Goal: Task Accomplishment & Management: Manage account settings

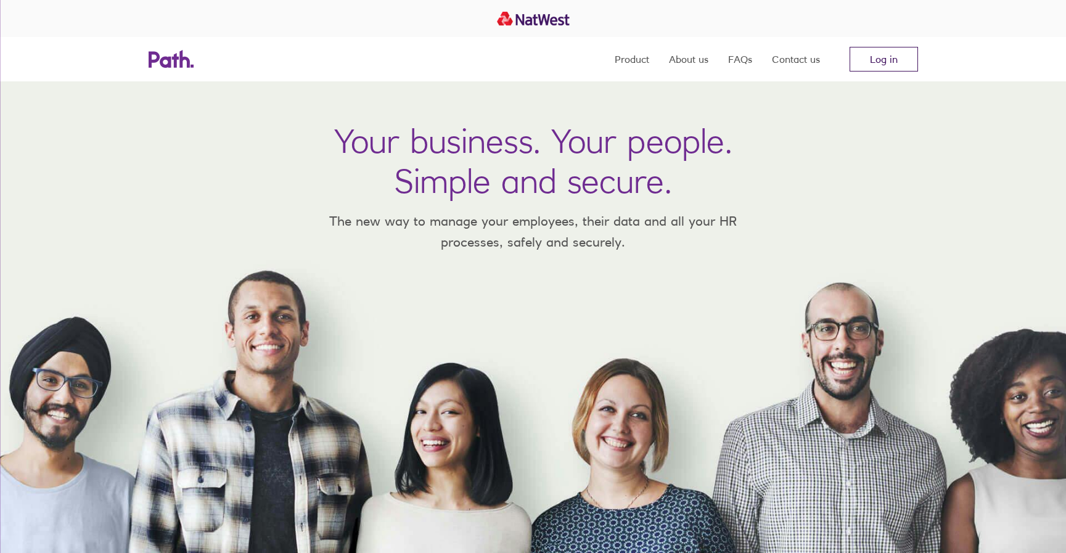
click at [898, 63] on link "Log in" at bounding box center [883, 59] width 68 height 25
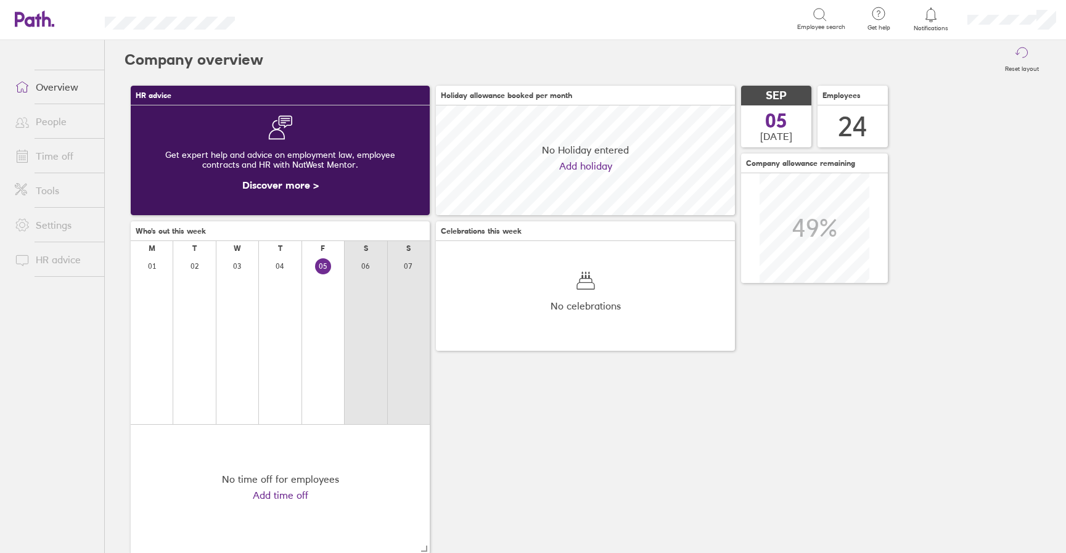
scroll to position [110, 299]
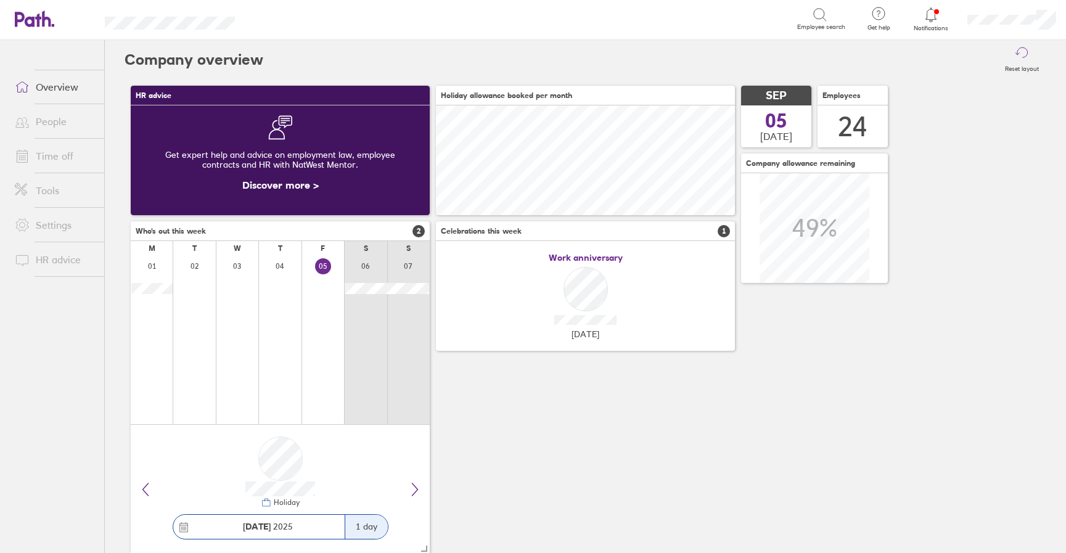
click at [39, 158] on link "Time off" at bounding box center [54, 156] width 99 height 25
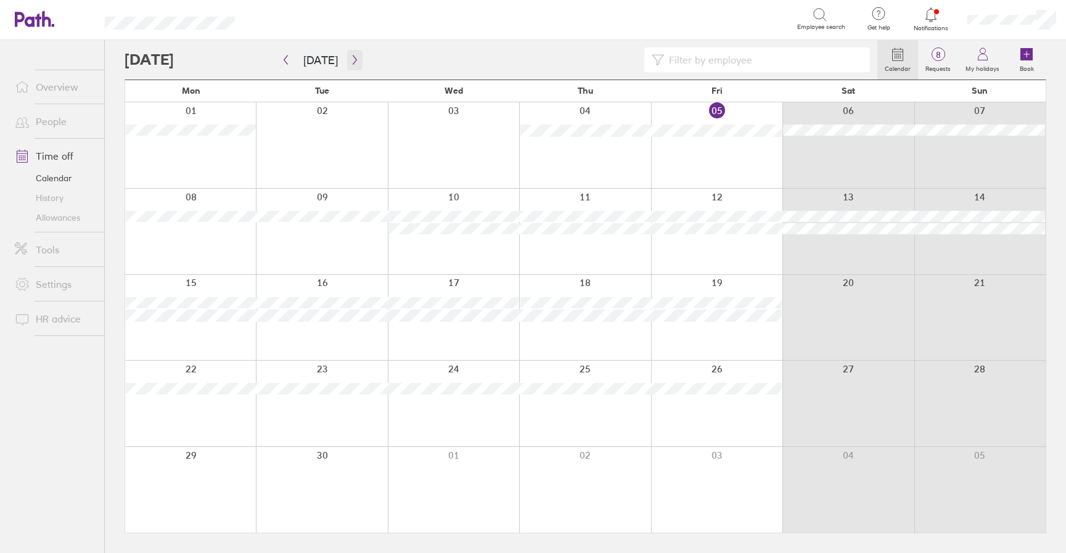
click at [348, 65] on button "button" at bounding box center [354, 60] width 15 height 20
